Goal: Transaction & Acquisition: Purchase product/service

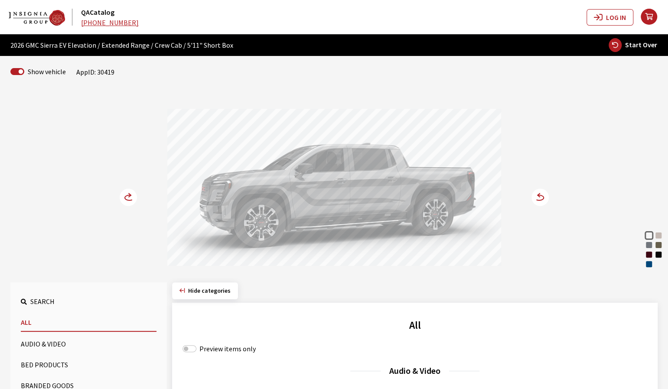
click at [648, 265] on div "Deep Ocean Blue Metallic" at bounding box center [648, 264] width 9 height 9
click at [543, 200] on circle at bounding box center [539, 196] width 17 height 17
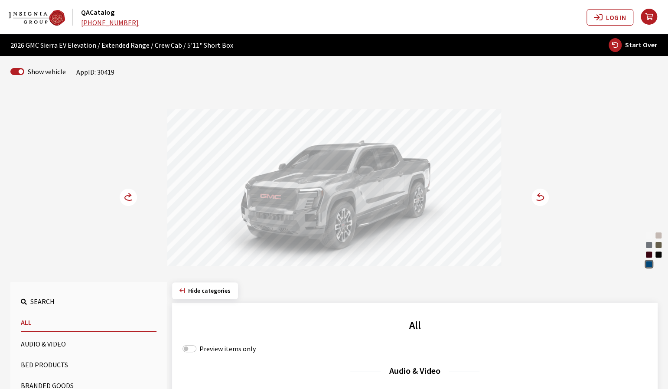
click at [543, 198] on icon at bounding box center [539, 196] width 17 height 17
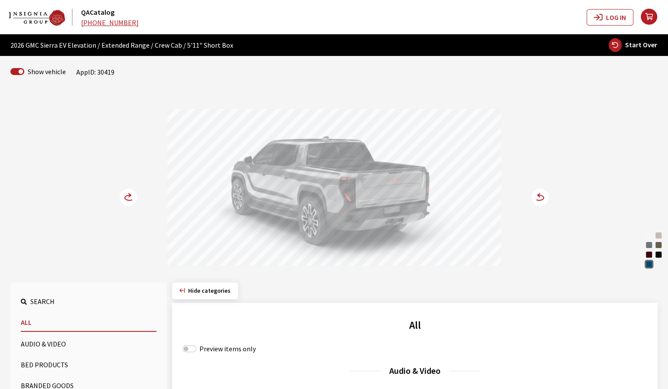
click at [543, 198] on circle at bounding box center [539, 196] width 17 height 17
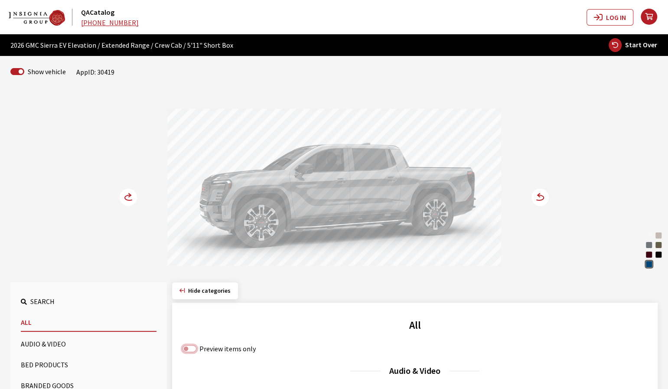
click at [187, 349] on input "Preview items only" at bounding box center [189, 348] width 14 height 7
checkbox input "true"
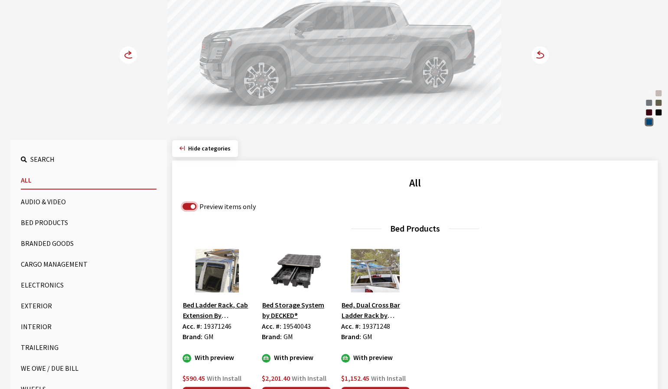
scroll to position [217, 0]
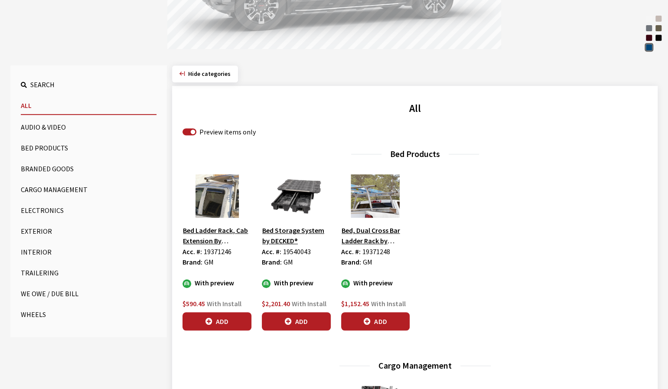
click at [31, 313] on button "Wheels" at bounding box center [89, 313] width 136 height 17
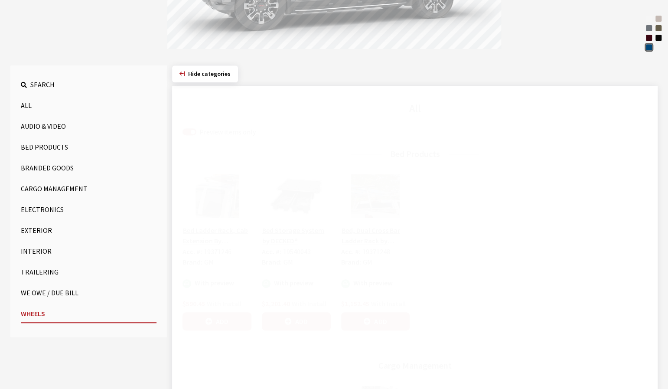
scroll to position [188, 0]
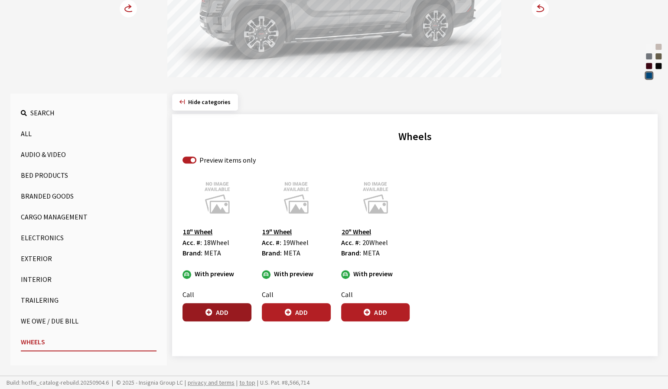
click at [210, 315] on button "Add" at bounding box center [216, 312] width 69 height 18
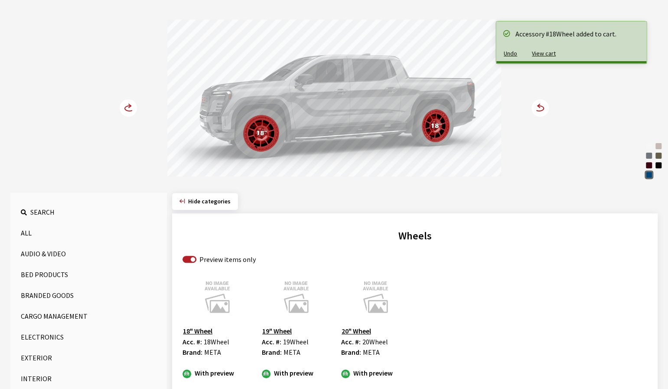
scroll to position [58, 0]
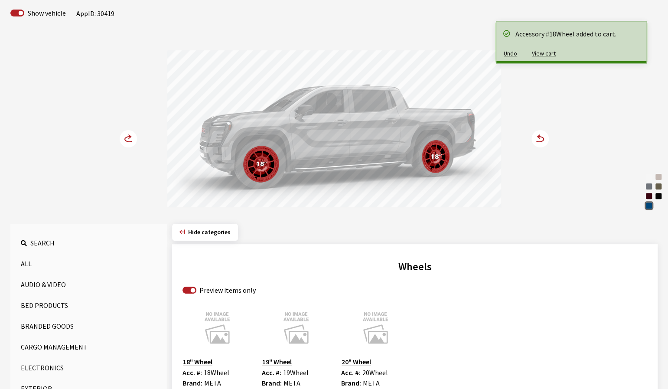
click at [544, 139] on circle at bounding box center [539, 138] width 17 height 17
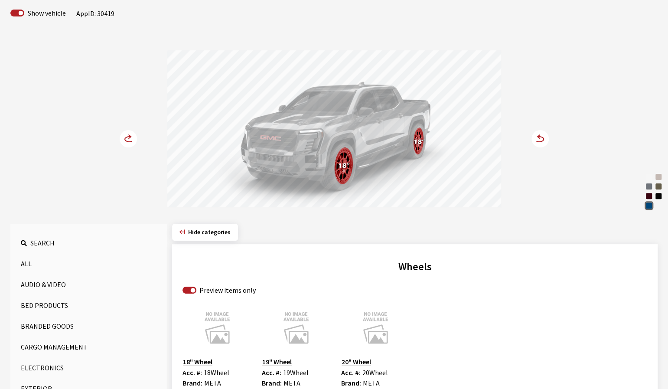
click at [29, 305] on button "Bed Products" at bounding box center [89, 304] width 136 height 17
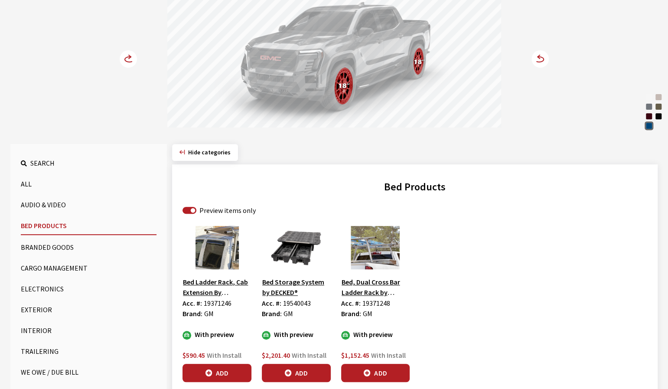
scroll to position [145, 0]
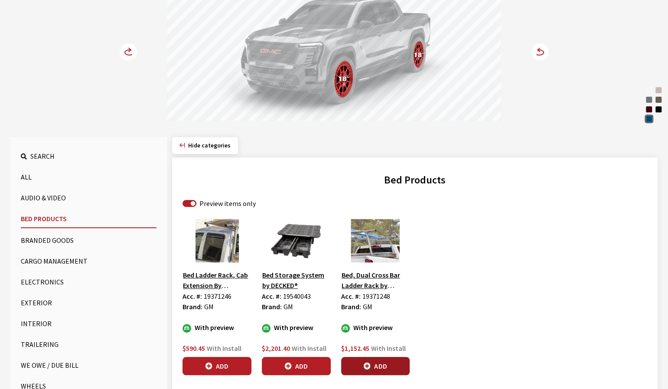
click at [372, 368] on button "Add" at bounding box center [375, 366] width 69 height 18
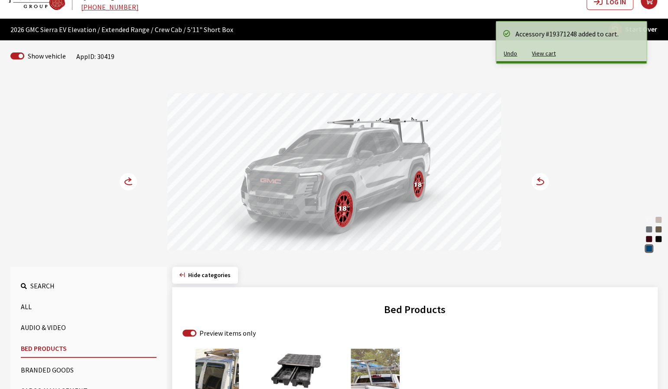
scroll to position [15, 0]
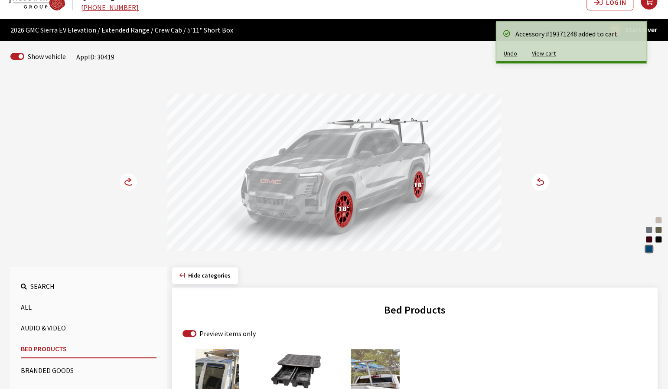
click at [536, 188] on circle at bounding box center [539, 181] width 17 height 17
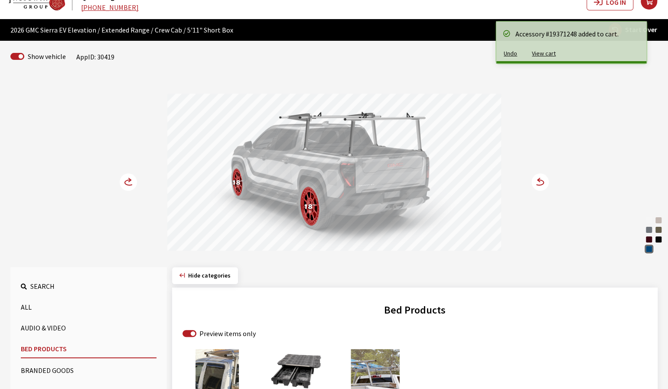
click at [539, 188] on circle at bounding box center [539, 181] width 17 height 17
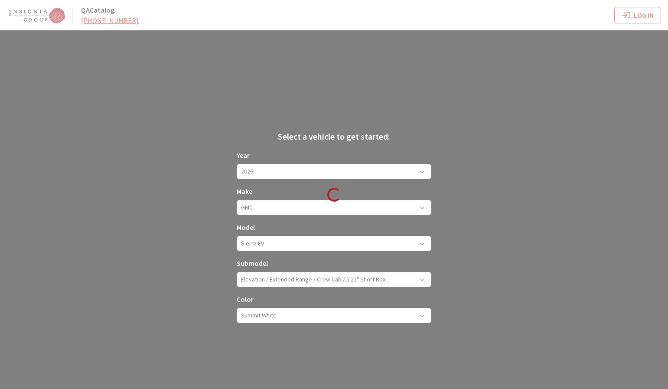
scroll to position [15, 0]
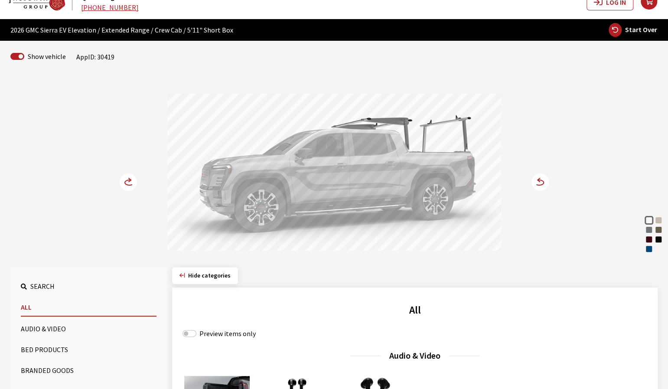
click at [648, 250] on div "Deep Ocean Blue Metallic" at bounding box center [648, 248] width 9 height 9
click at [124, 187] on circle at bounding box center [128, 181] width 17 height 17
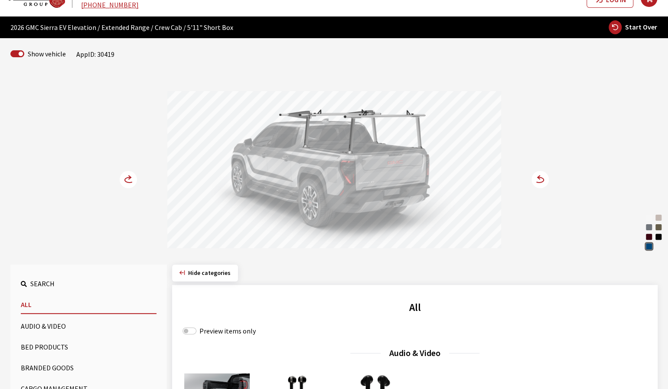
scroll to position [102, 0]
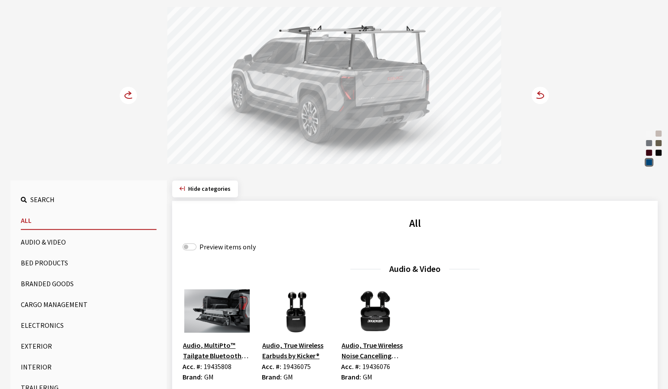
click at [29, 346] on button "Exterior" at bounding box center [89, 345] width 136 height 17
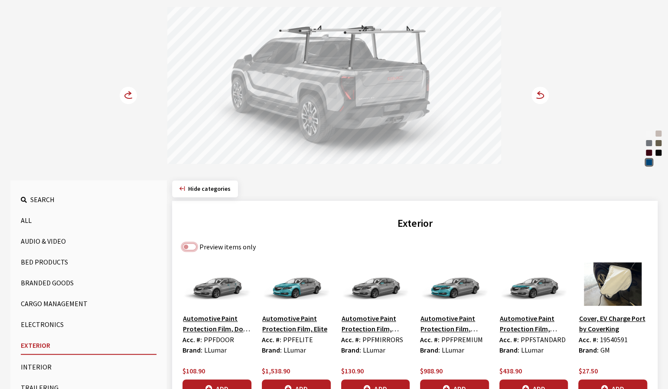
click at [195, 245] on input "Preview items only" at bounding box center [189, 246] width 14 height 7
checkbox input "true"
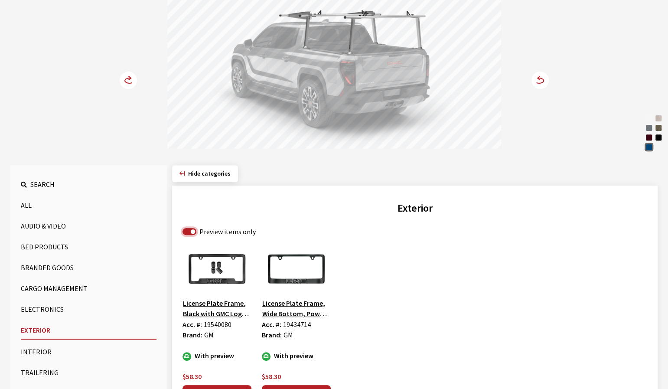
scroll to position [188, 0]
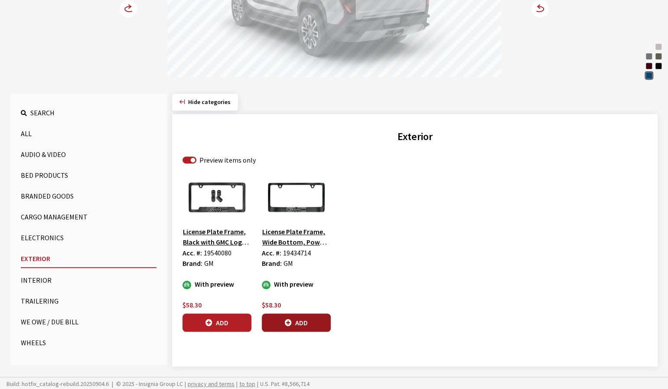
click at [296, 320] on button "Add" at bounding box center [296, 322] width 69 height 18
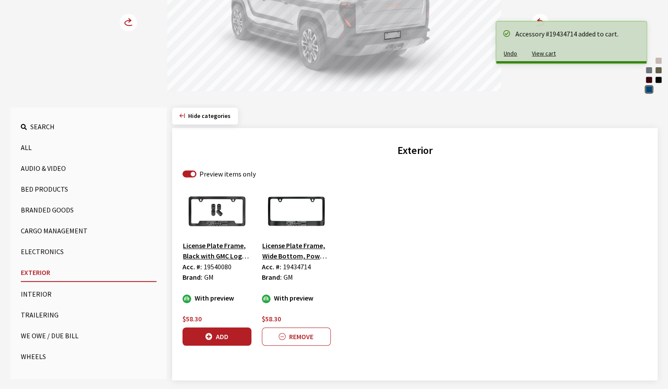
scroll to position [145, 0]
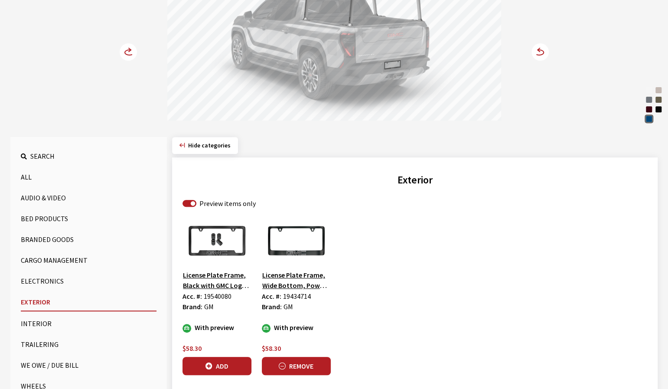
click at [305, 363] on button "Remove" at bounding box center [296, 366] width 69 height 18
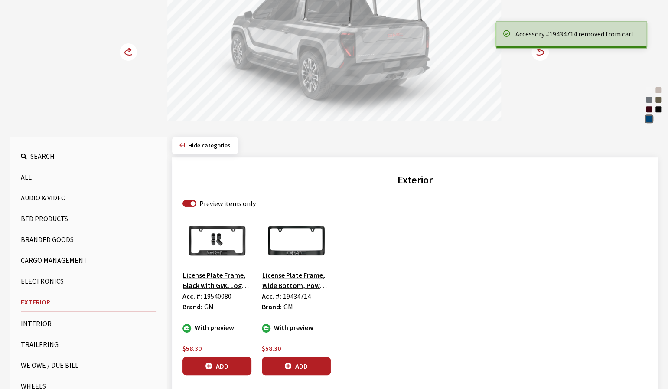
click at [34, 219] on button "Bed Products" at bounding box center [89, 218] width 136 height 17
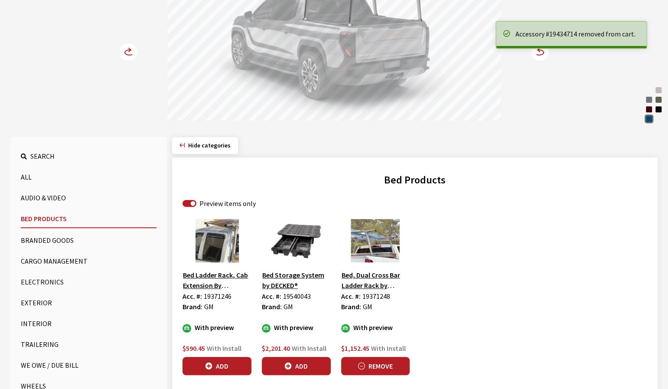
click at [397, 367] on button "Remove" at bounding box center [375, 366] width 69 height 18
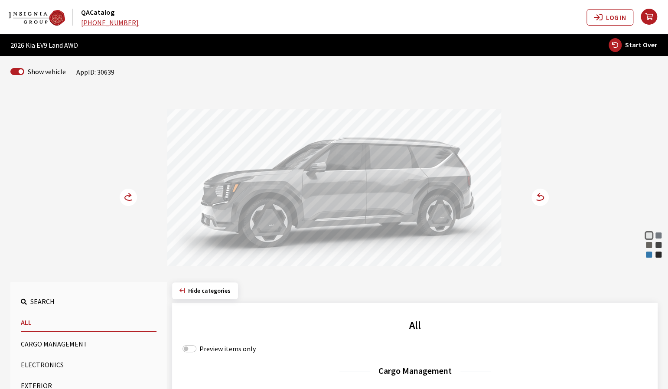
click at [648, 254] on div "Ocean Blue Gloss" at bounding box center [648, 254] width 9 height 9
click at [126, 199] on circle at bounding box center [128, 196] width 17 height 17
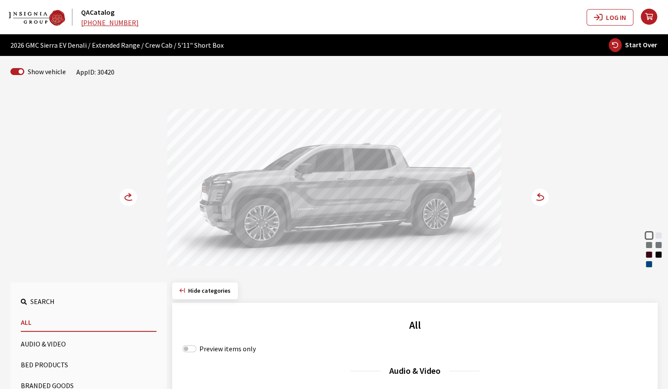
click at [649, 253] on div "Dark Ember Tintcoat" at bounding box center [648, 254] width 9 height 9
drag, startPoint x: 344, startPoint y: 185, endPoint x: 432, endPoint y: 186, distance: 87.5
click at [402, 186] on div at bounding box center [334, 188] width 334 height 159
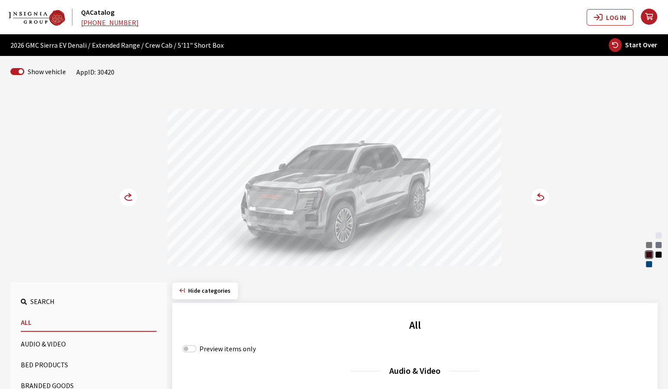
drag, startPoint x: 345, startPoint y: 196, endPoint x: 236, endPoint y: 199, distance: 108.8
click at [244, 198] on div at bounding box center [334, 188] width 334 height 159
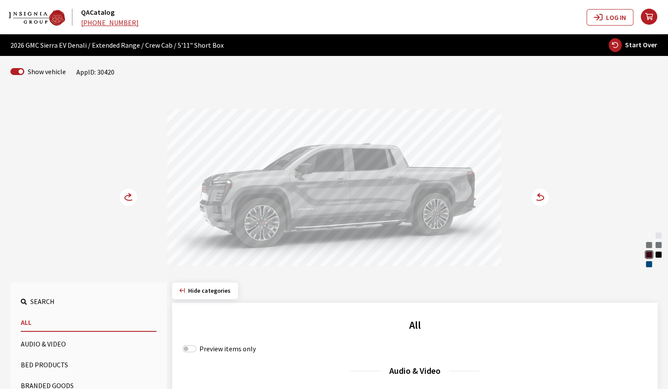
drag, startPoint x: 248, startPoint y: 200, endPoint x: 190, endPoint y: 200, distance: 58.1
click at [196, 200] on div at bounding box center [334, 188] width 334 height 159
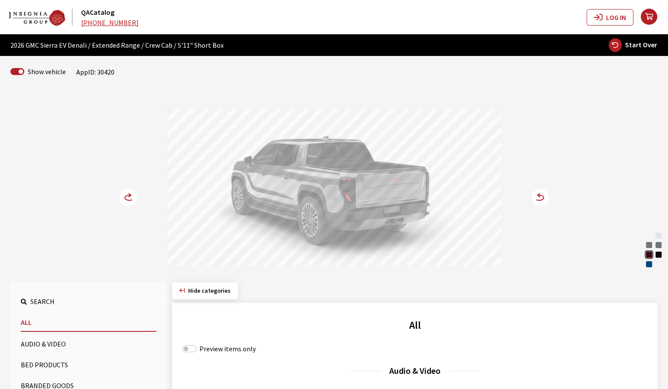
click at [187, 348] on input "Preview items only" at bounding box center [189, 348] width 14 height 7
checkbox input "true"
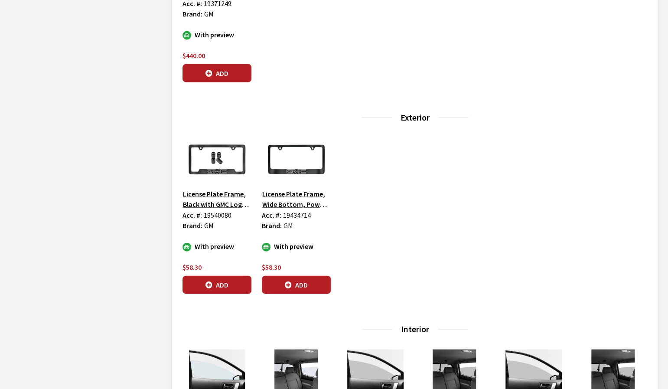
scroll to position [1040, 0]
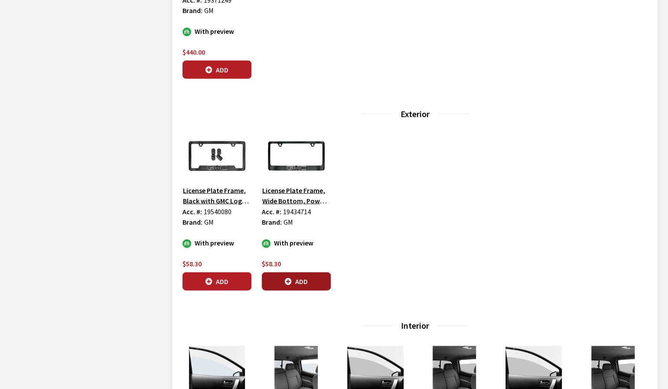
click at [293, 280] on button "Add" at bounding box center [296, 281] width 69 height 18
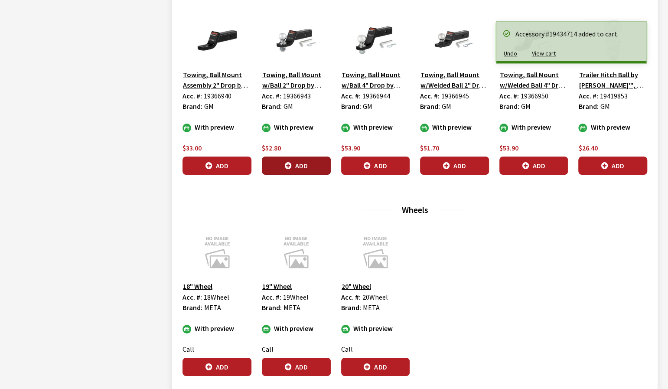
scroll to position [1823, 0]
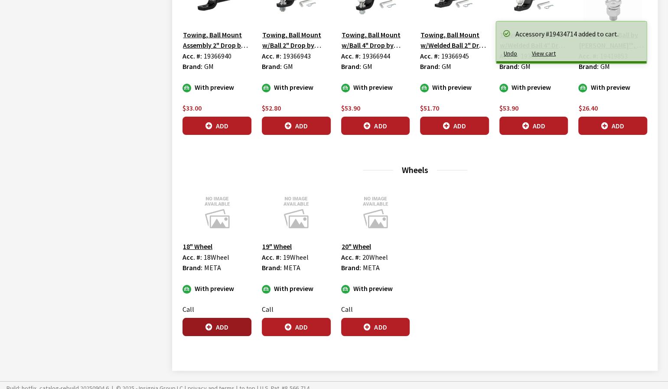
click at [212, 324] on icon "button" at bounding box center [208, 327] width 7 height 7
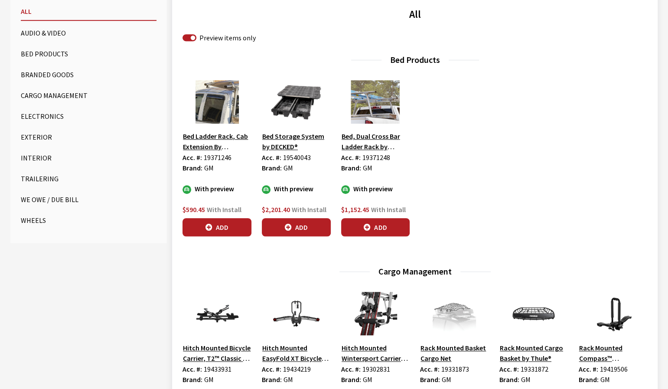
scroll to position [306, 0]
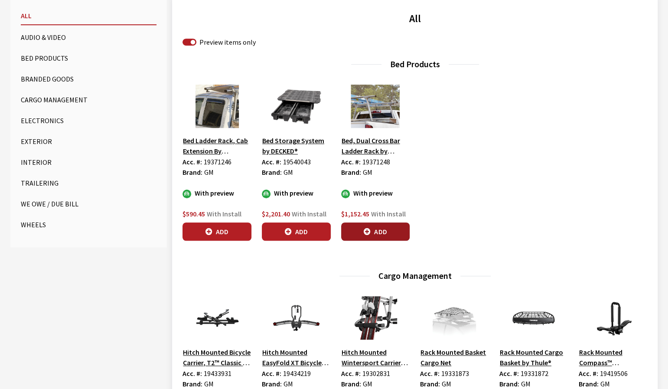
click at [380, 229] on button "Add" at bounding box center [375, 231] width 69 height 18
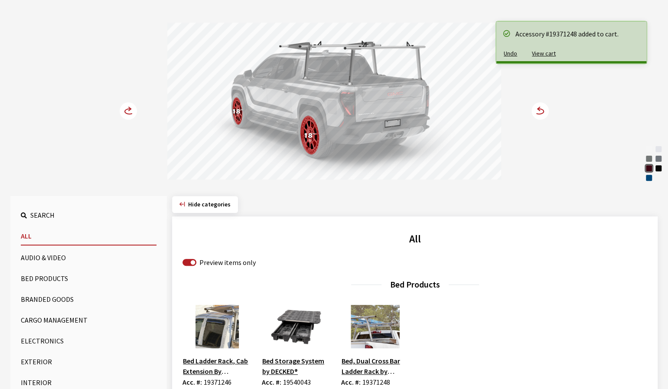
scroll to position [46, 0]
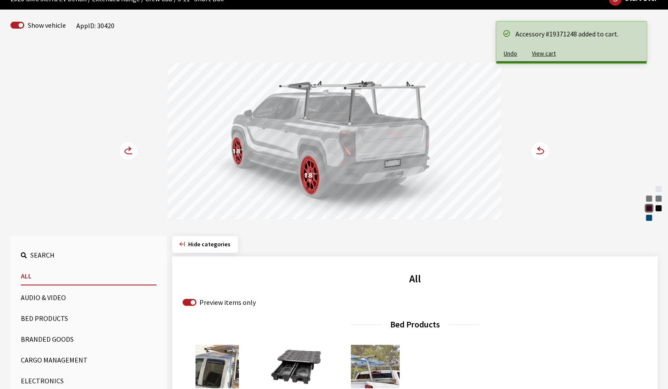
click at [538, 155] on circle at bounding box center [539, 150] width 17 height 17
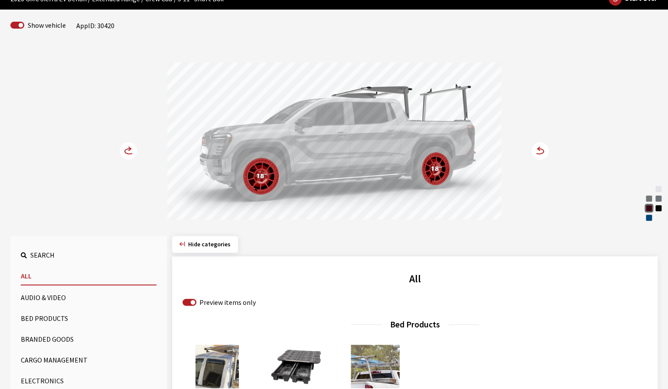
click at [537, 153] on icon at bounding box center [538, 151] width 9 height 5
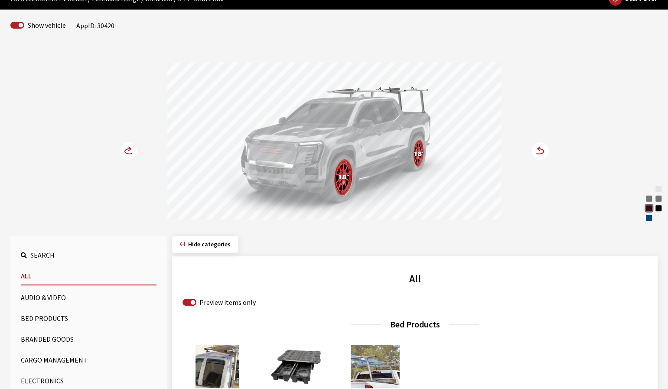
click at [126, 151] on circle at bounding box center [128, 150] width 17 height 17
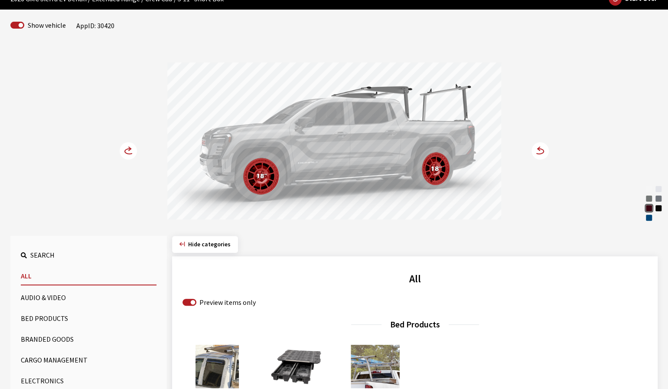
click at [126, 151] on circle at bounding box center [128, 150] width 17 height 17
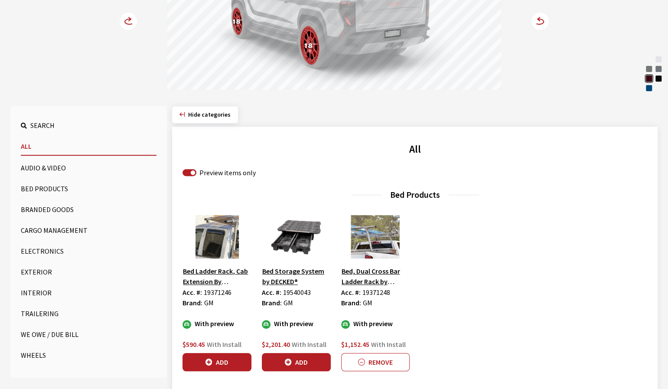
scroll to position [176, 0]
click at [26, 356] on button "Wheels" at bounding box center [89, 354] width 136 height 17
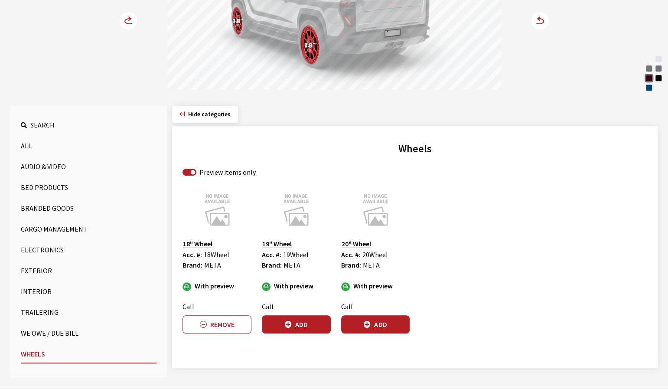
click at [39, 271] on button "Exterior" at bounding box center [89, 270] width 136 height 17
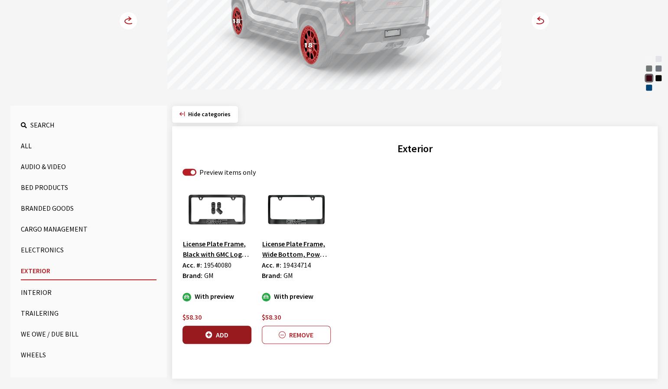
click at [213, 337] on button "Add" at bounding box center [216, 334] width 69 height 18
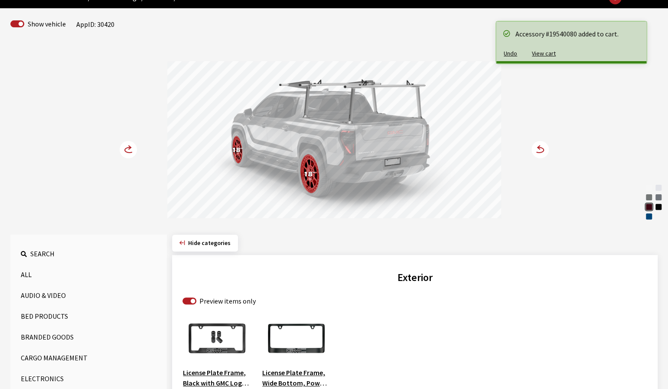
scroll to position [46, 0]
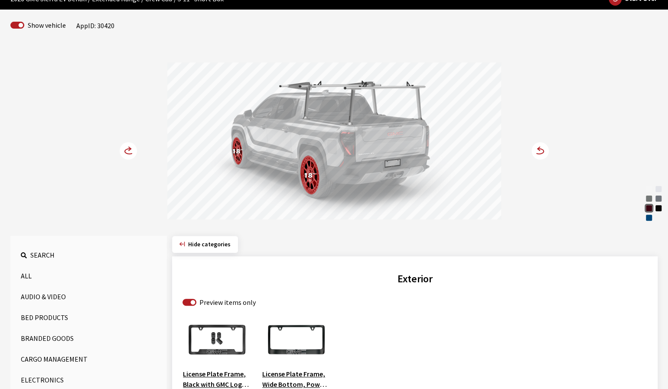
click at [542, 150] on icon at bounding box center [538, 151] width 9 height 5
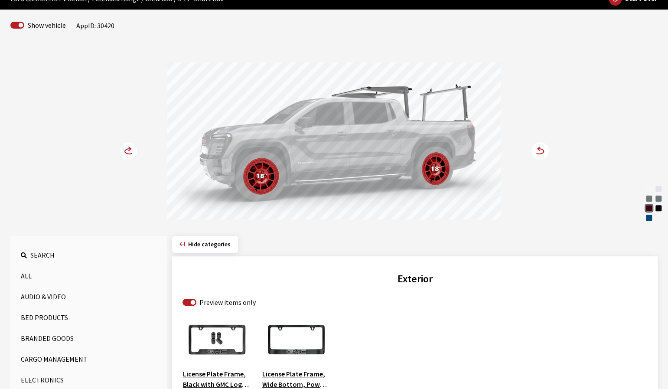
click at [542, 150] on icon at bounding box center [538, 151] width 9 height 5
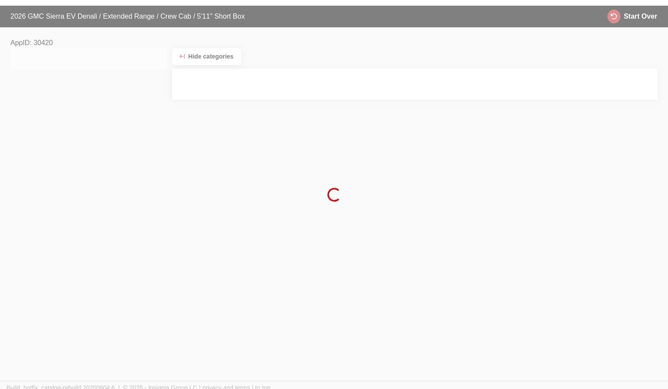
scroll to position [30, 0]
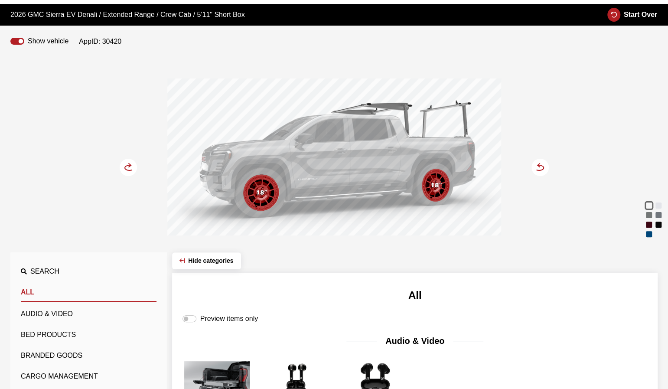
click at [539, 169] on icon at bounding box center [538, 167] width 9 height 5
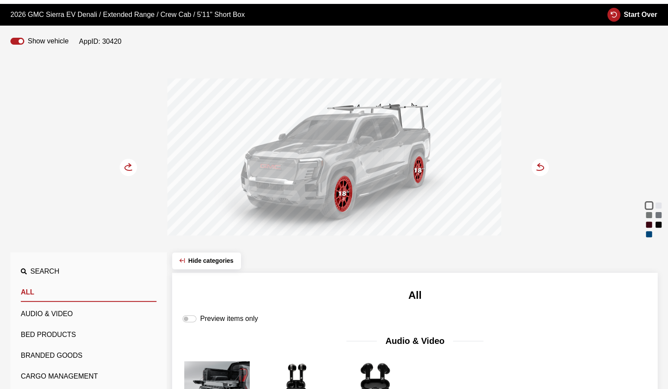
click at [182, 319] on div "Preview items only" at bounding box center [414, 318] width 464 height 10
click at [190, 317] on input "Preview items only" at bounding box center [189, 318] width 14 height 7
checkbox input "true"
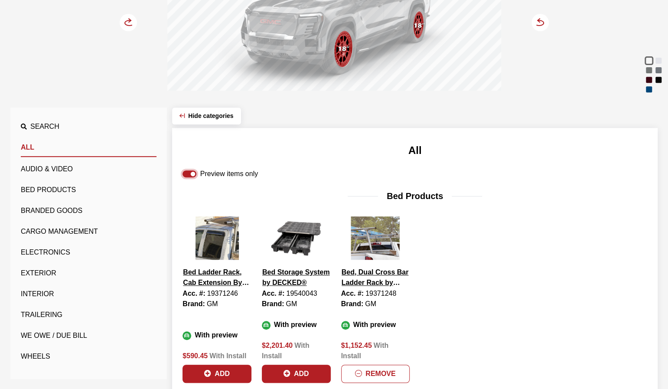
scroll to position [247, 0]
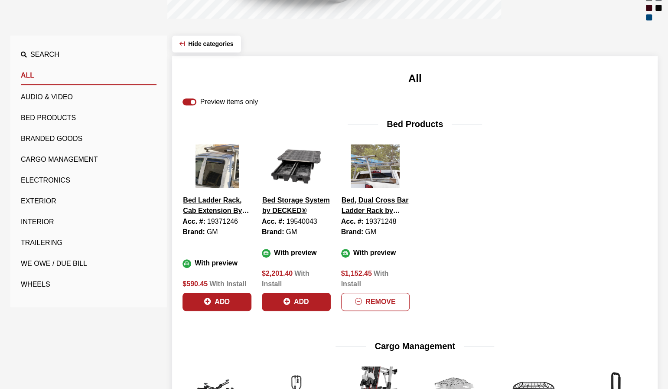
click at [390, 297] on button "Remove" at bounding box center [375, 301] width 69 height 18
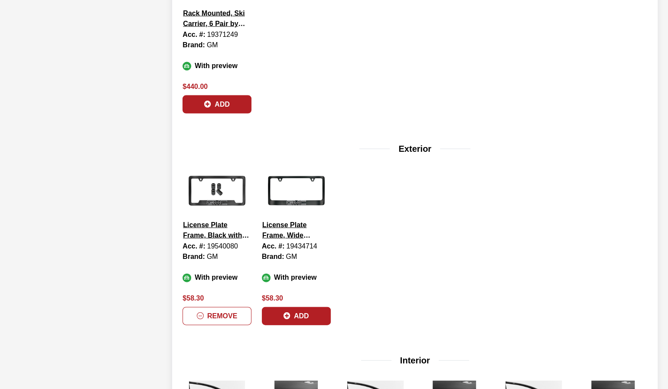
scroll to position [1027, 0]
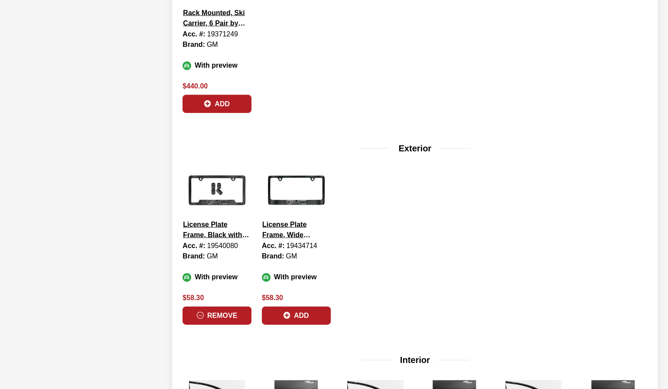
click at [226, 306] on button "Remove" at bounding box center [216, 315] width 69 height 18
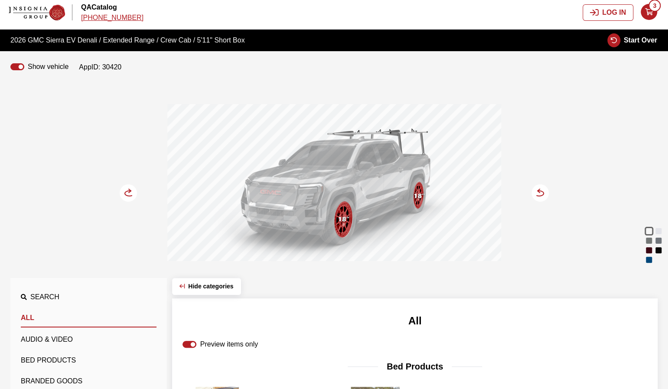
scroll to position [0, 0]
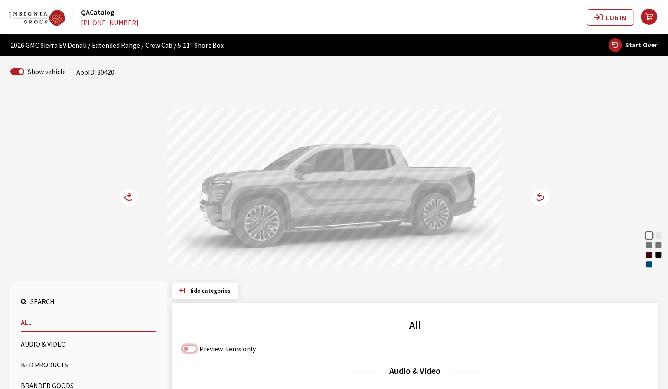
click at [189, 347] on input "Preview items only" at bounding box center [189, 348] width 14 height 7
checkbox input "true"
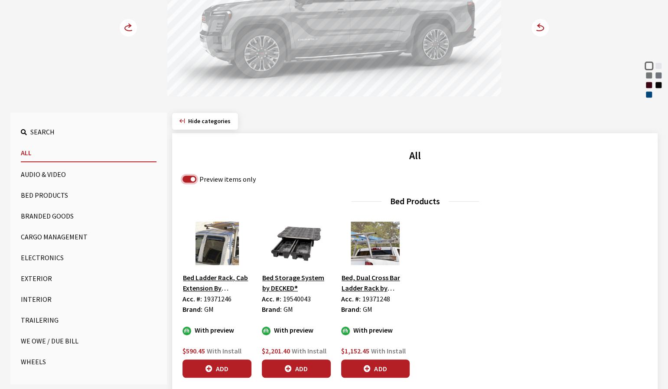
scroll to position [173, 0]
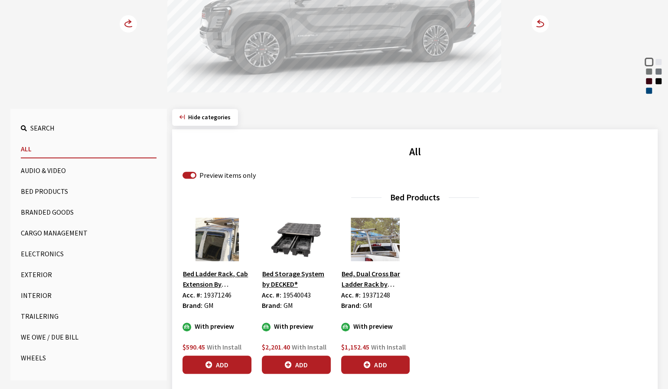
click at [31, 355] on button "Wheels" at bounding box center [89, 357] width 136 height 17
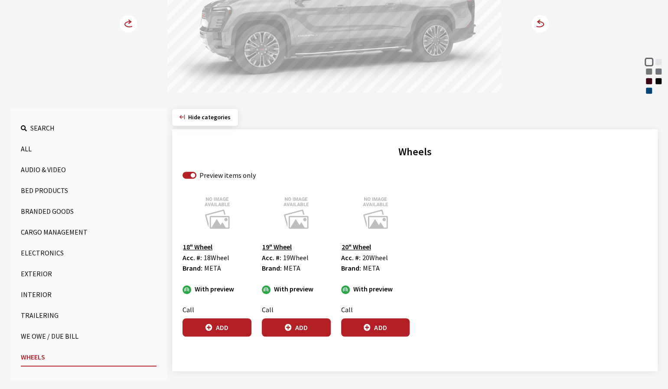
click at [209, 333] on button "Add" at bounding box center [216, 327] width 69 height 18
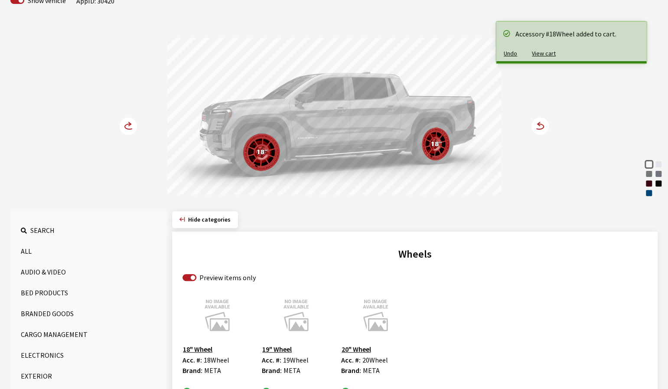
scroll to position [43, 0]
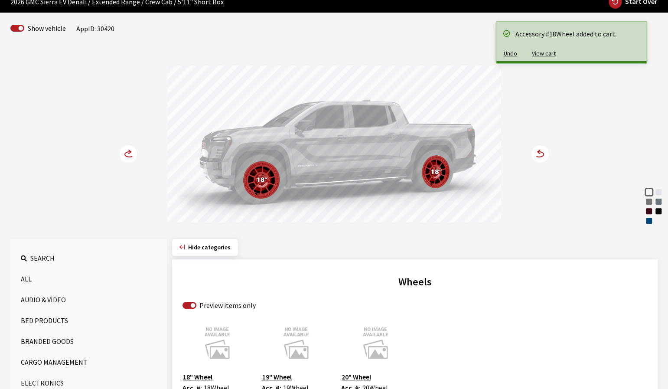
click at [540, 157] on circle at bounding box center [539, 153] width 17 height 17
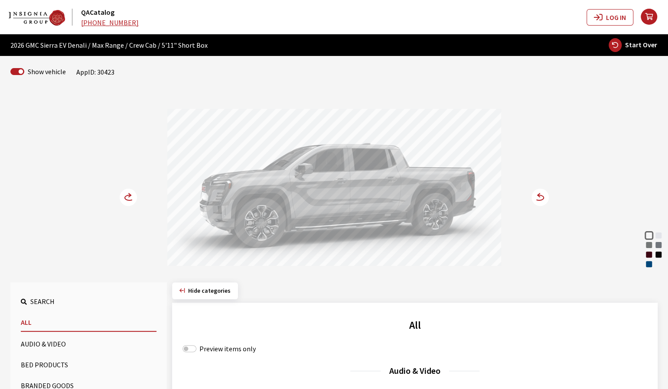
click at [650, 264] on div "Deep Ocean Blue Metallic" at bounding box center [648, 264] width 9 height 9
click at [538, 198] on circle at bounding box center [539, 196] width 17 height 17
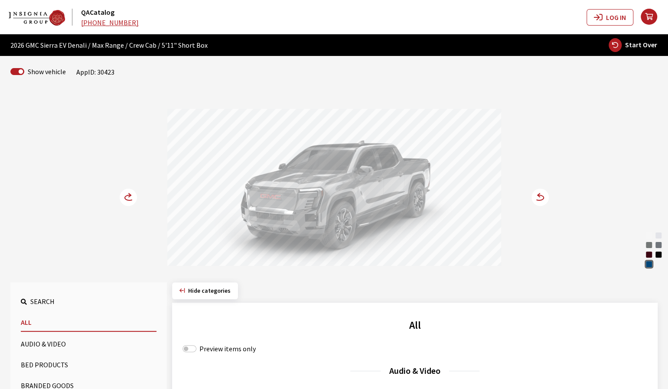
click at [130, 200] on icon at bounding box center [129, 197] width 9 height 5
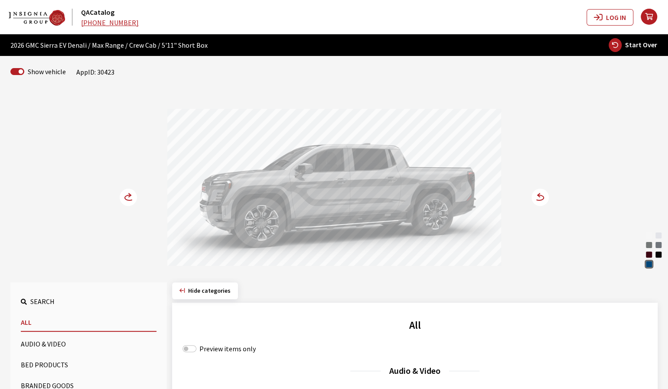
click at [540, 197] on circle at bounding box center [539, 196] width 17 height 17
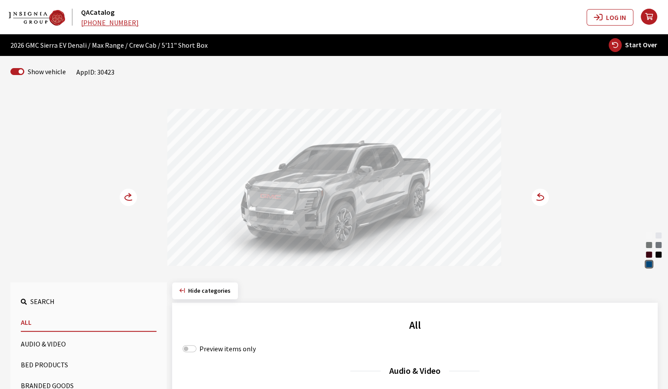
click at [134, 200] on circle at bounding box center [128, 196] width 17 height 17
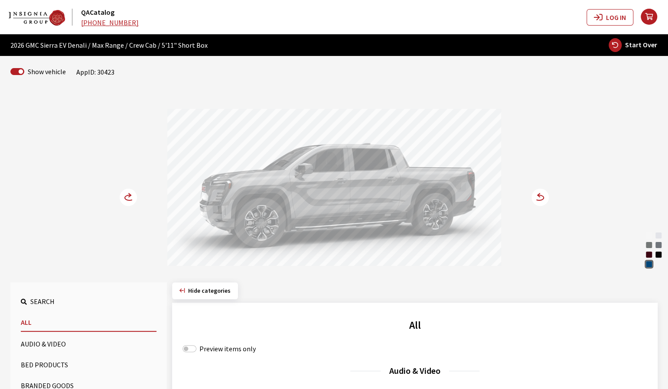
click at [128, 200] on circle at bounding box center [128, 196] width 17 height 17
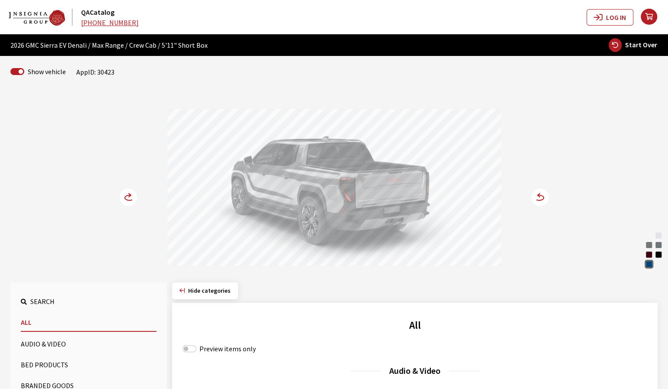
click at [538, 199] on circle at bounding box center [539, 196] width 17 height 17
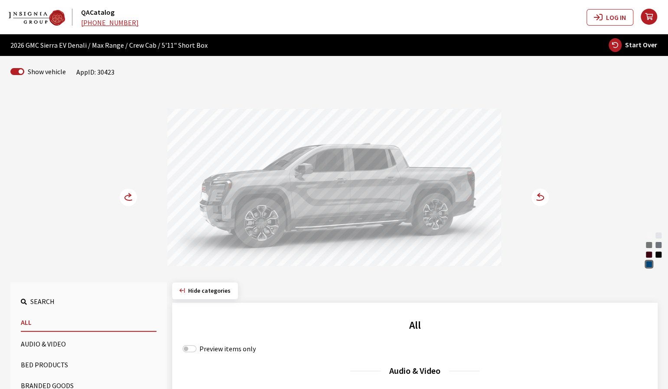
click at [538, 199] on circle at bounding box center [539, 196] width 17 height 17
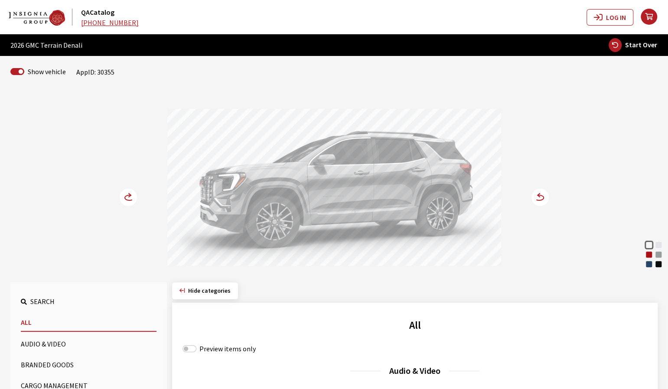
click at [651, 255] on div "Volcanic Red Tintcoat" at bounding box center [648, 254] width 9 height 9
click at [543, 196] on circle at bounding box center [539, 196] width 17 height 17
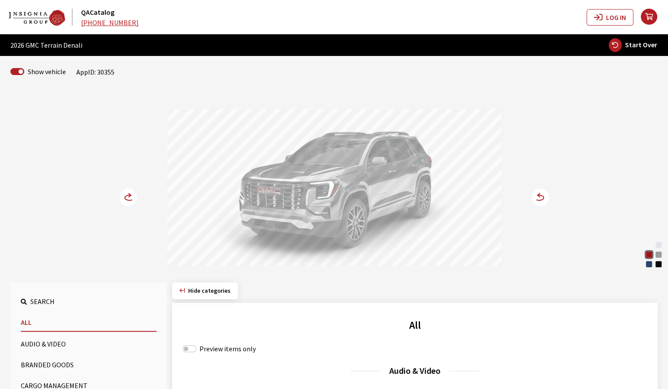
click at [121, 198] on circle at bounding box center [128, 196] width 17 height 17
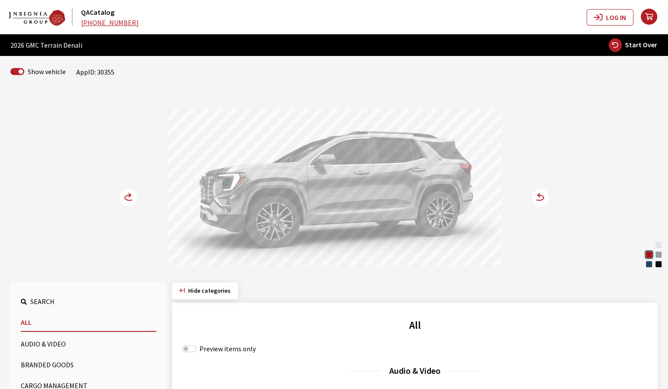
click at [121, 198] on circle at bounding box center [128, 196] width 17 height 17
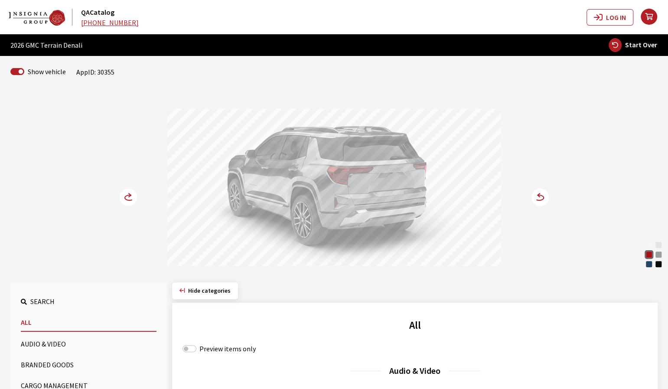
click at [125, 197] on circle at bounding box center [128, 196] width 17 height 17
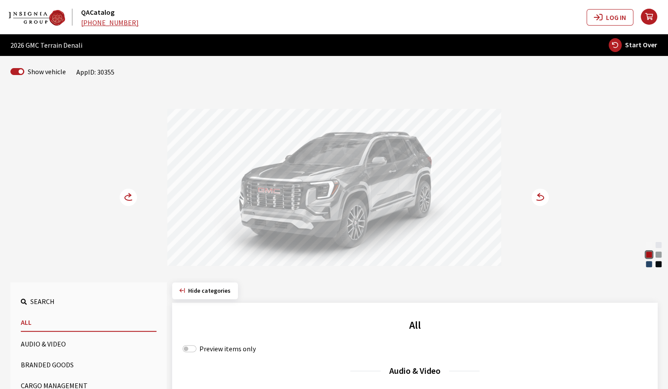
click at [123, 197] on icon at bounding box center [128, 196] width 17 height 17
